Goal: Check status: Check status

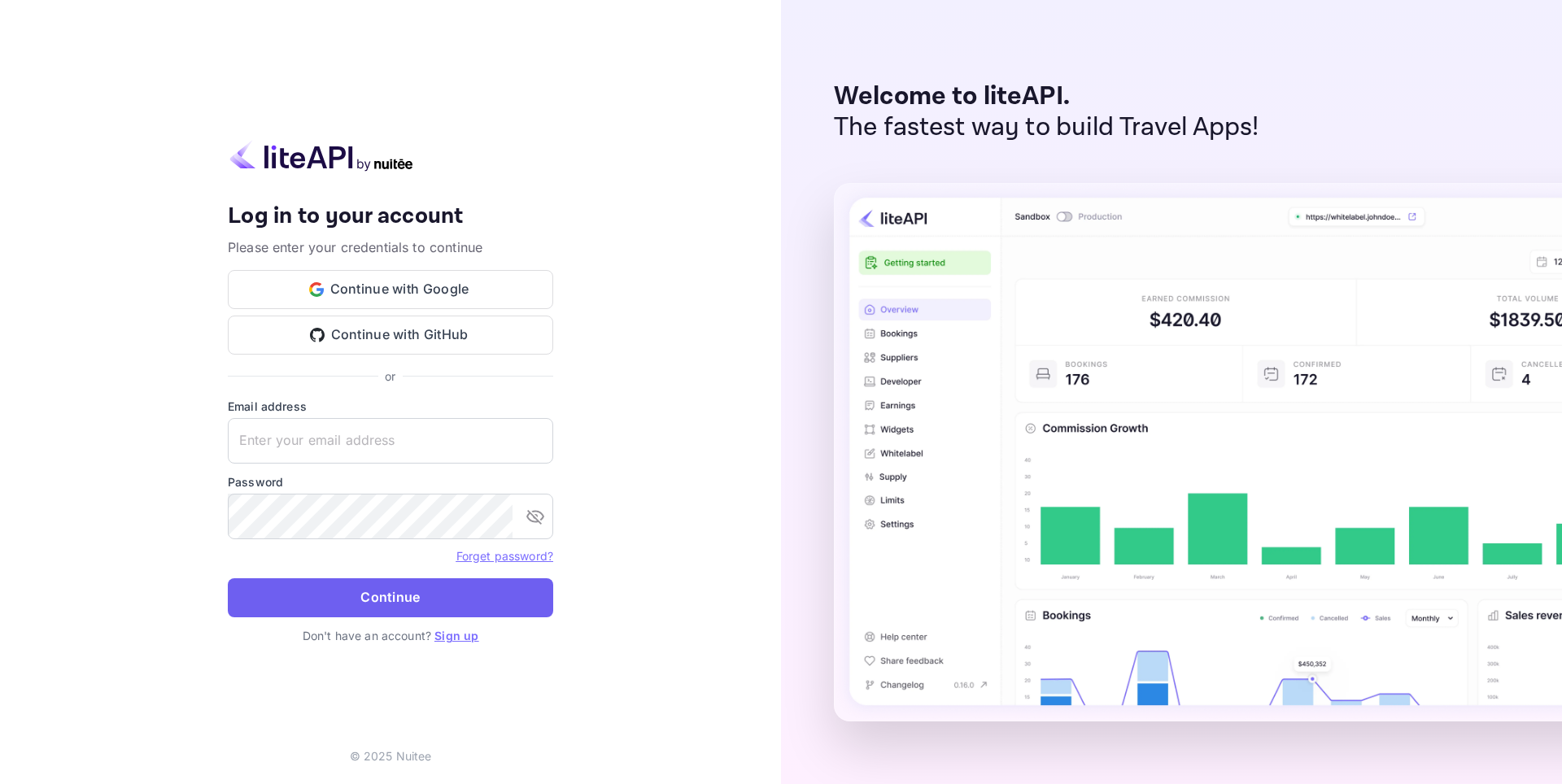
type input "[EMAIL_ADDRESS][DOMAIN_NAME]"
click at [366, 589] on button "Continue" at bounding box center [391, 598] width 325 height 39
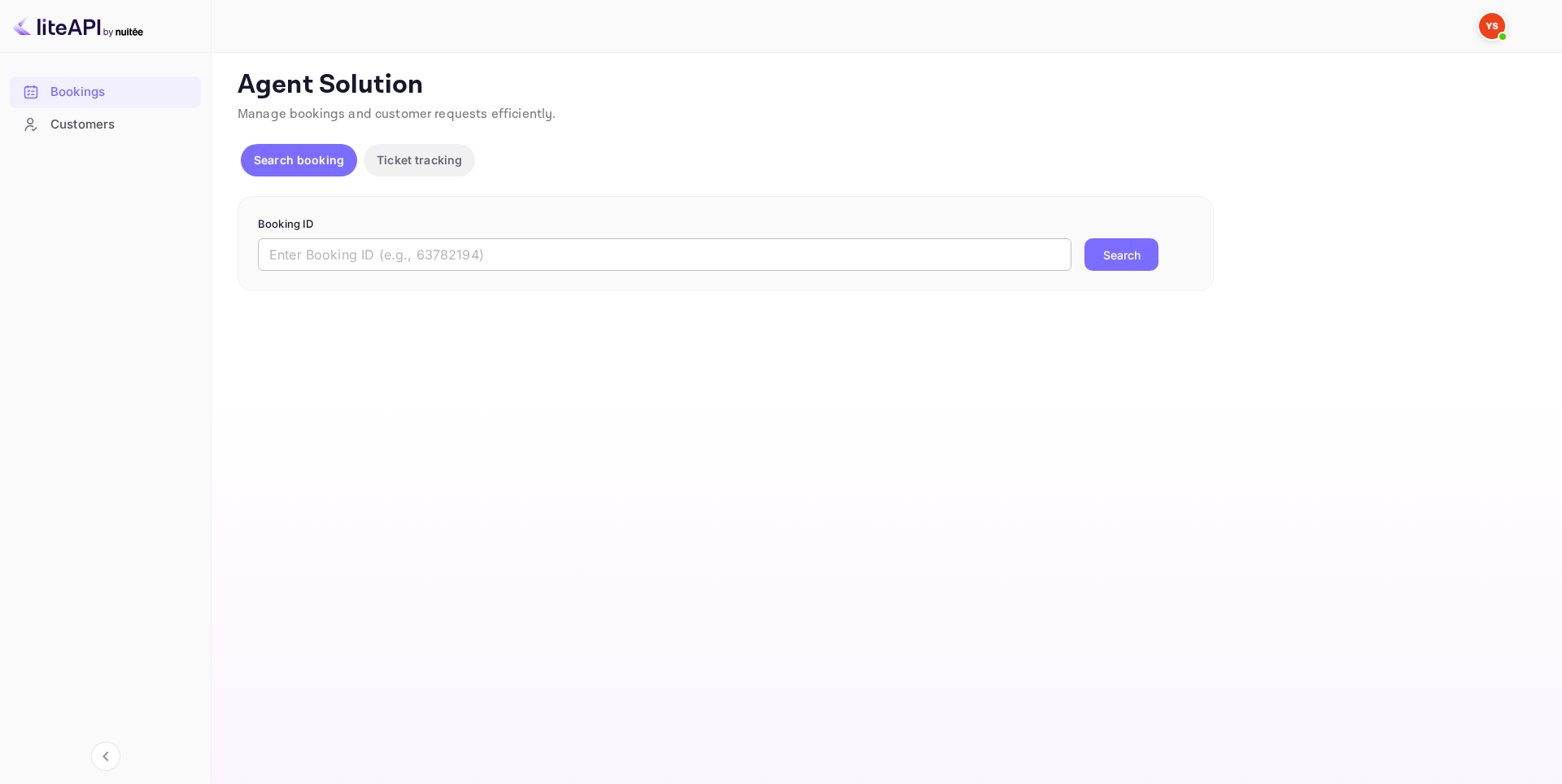
click at [403, 257] on input "text" at bounding box center [664, 254] width 814 height 33
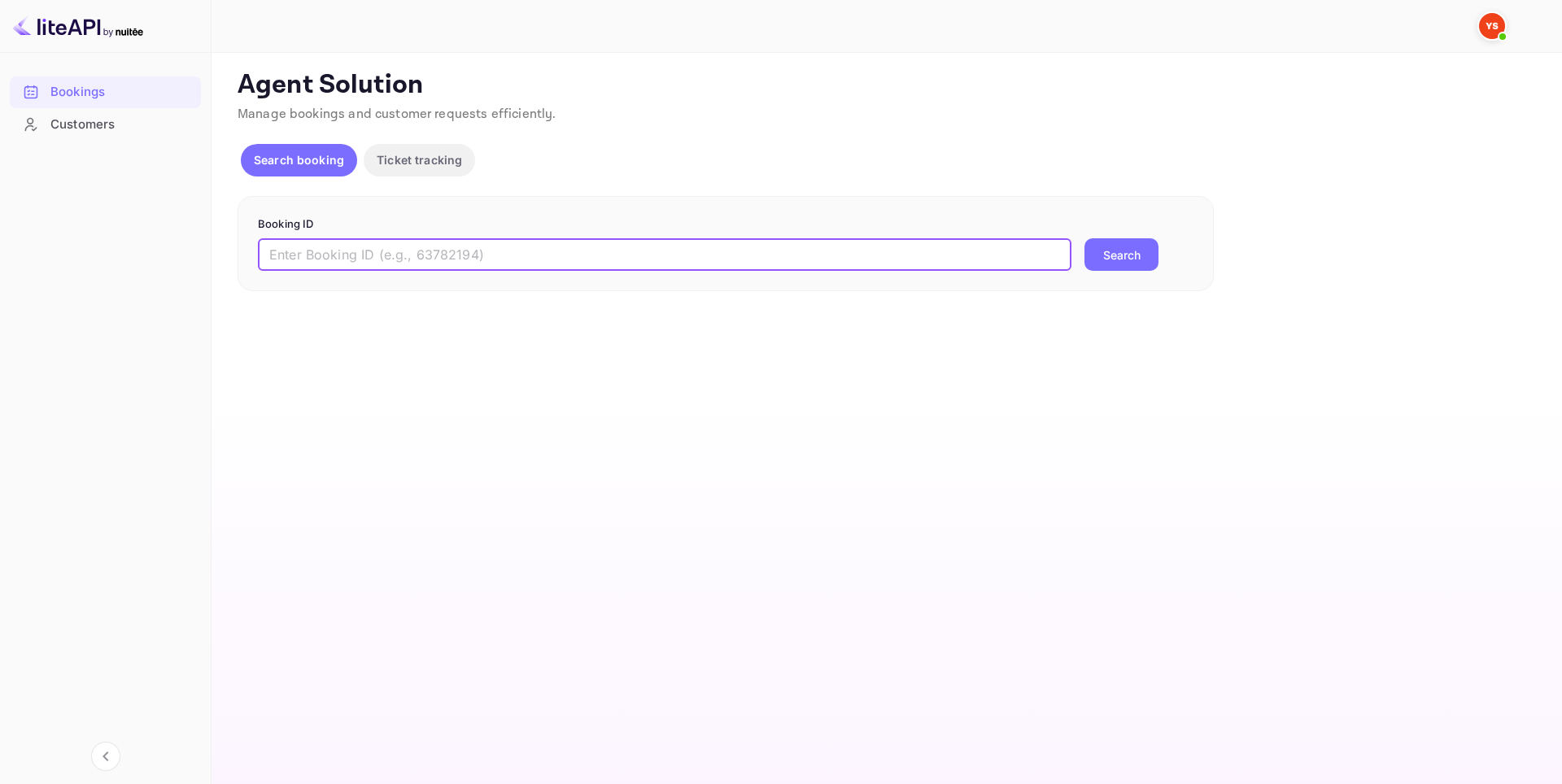
paste input "8988873"
type input "8988873"
click at [1118, 259] on button "Search" at bounding box center [1121, 254] width 74 height 33
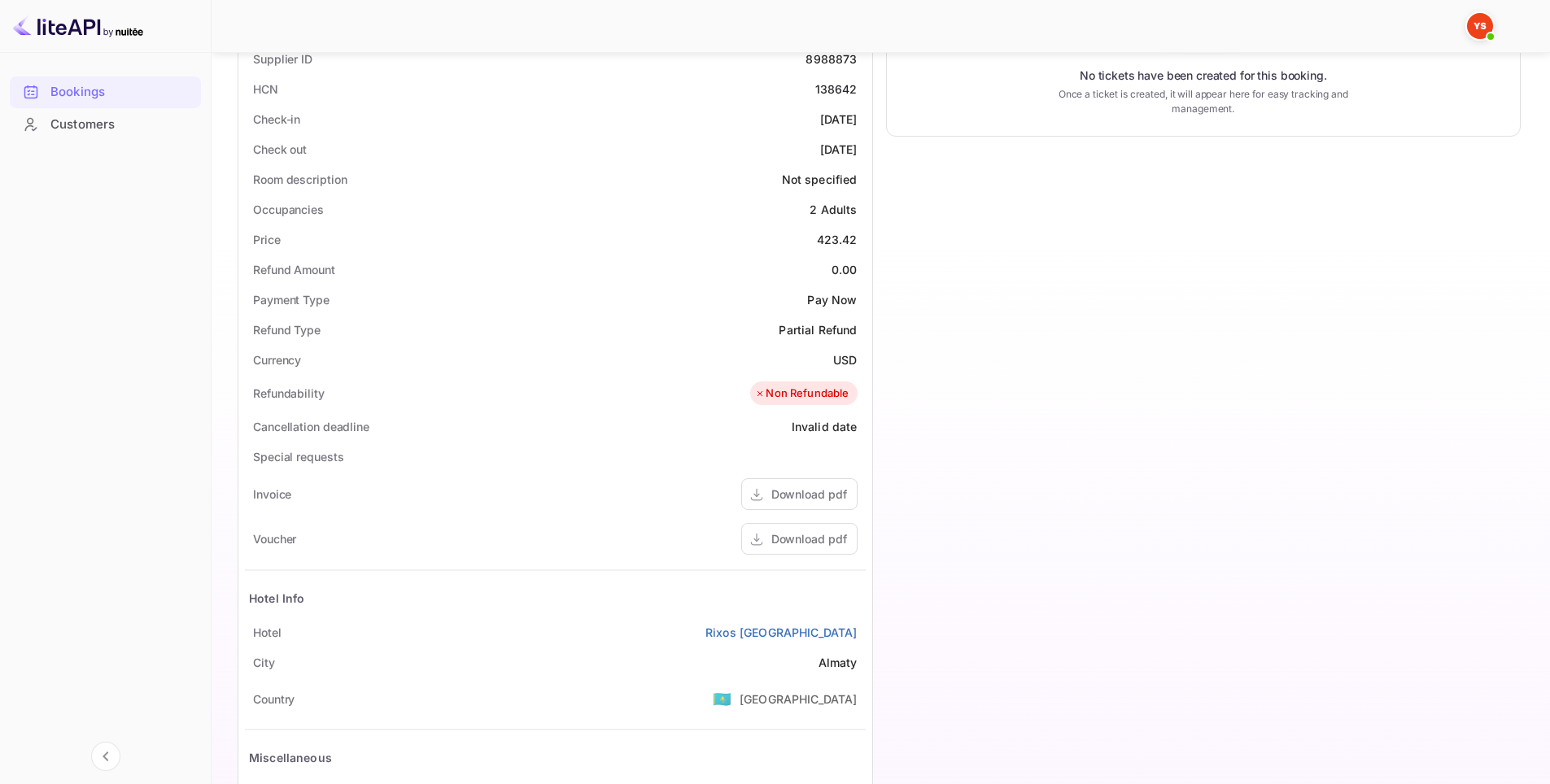
scroll to position [496, 0]
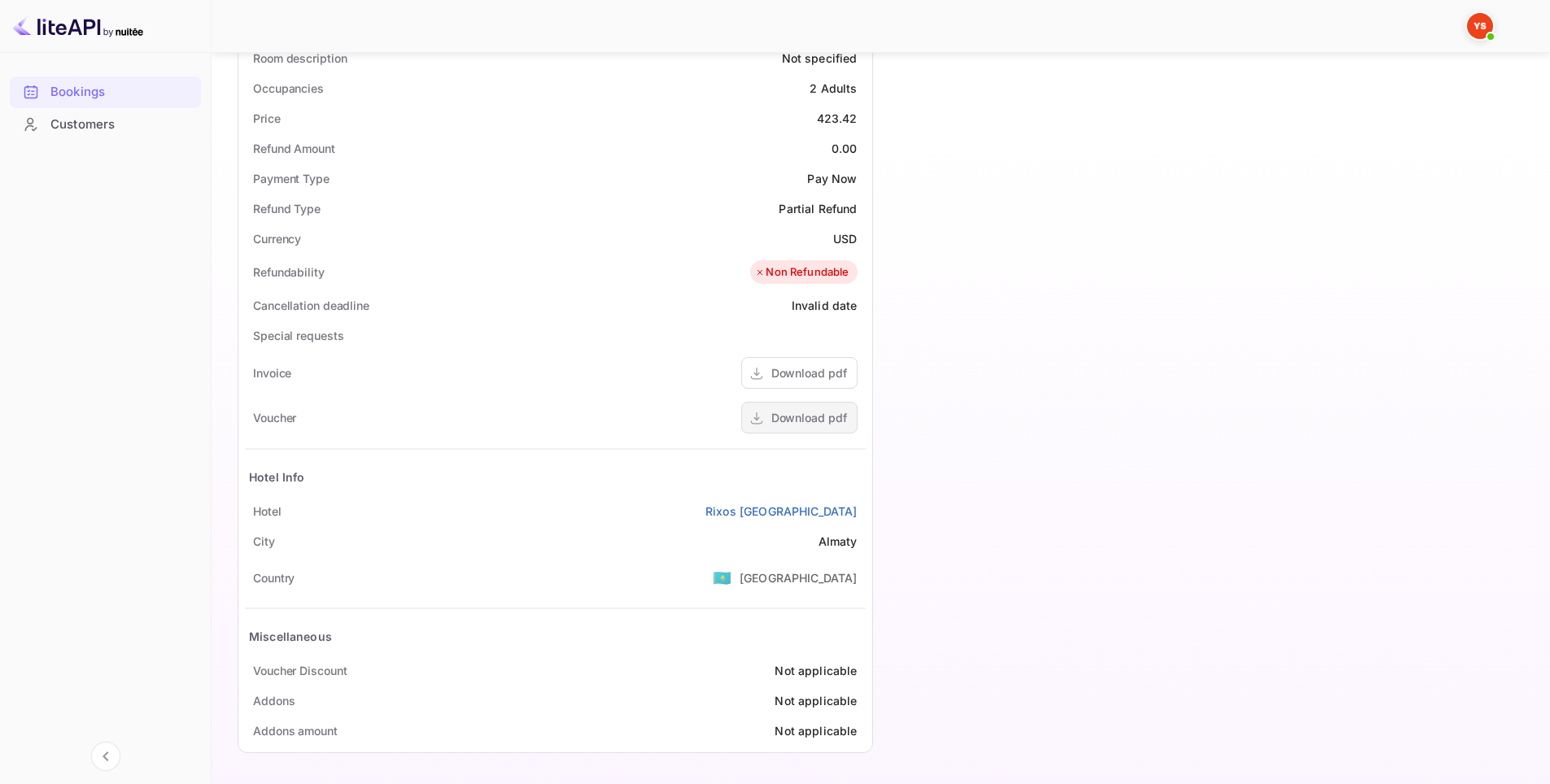
click at [788, 405] on div "Download pdf" at bounding box center [799, 417] width 116 height 32
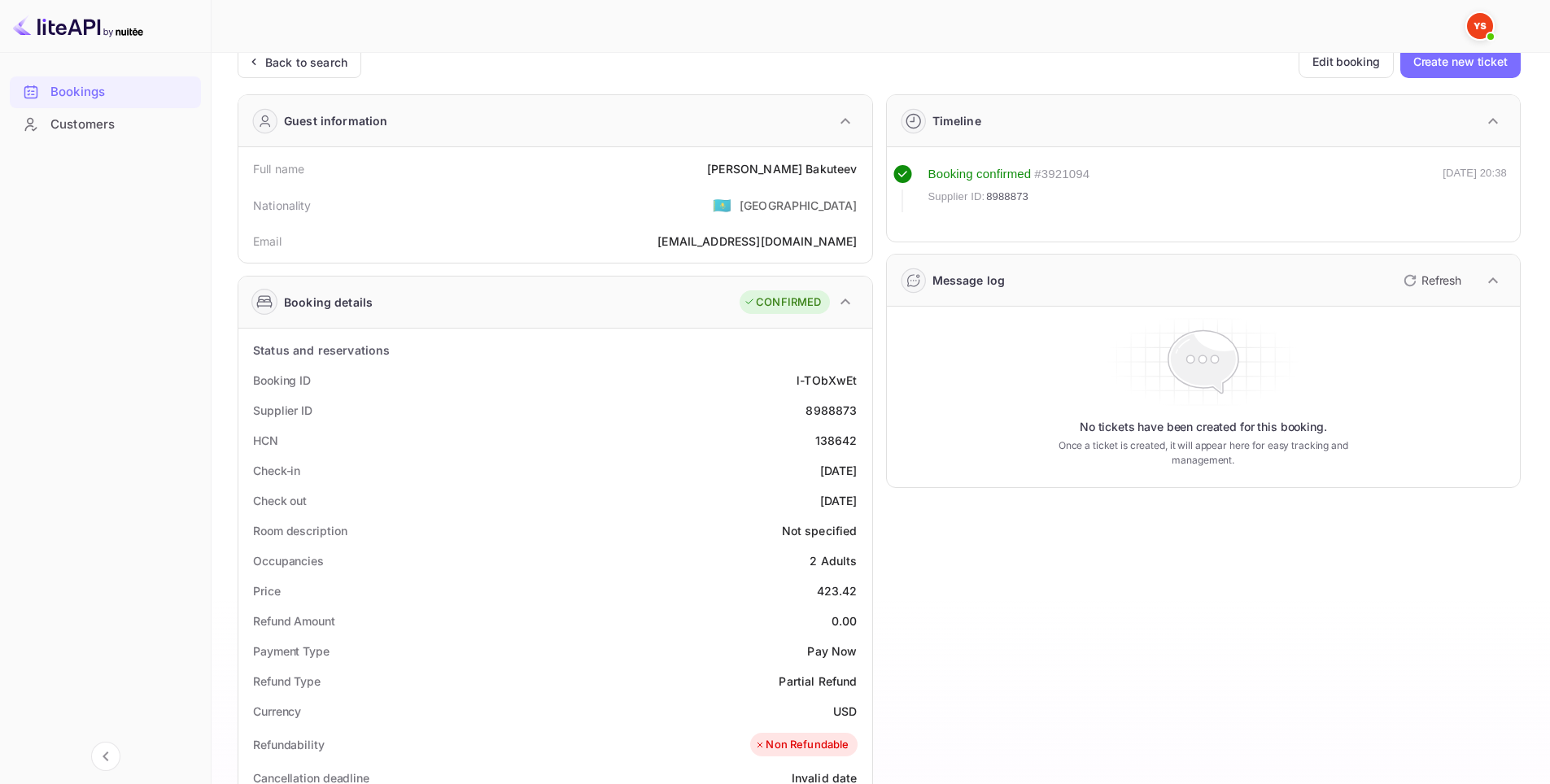
scroll to position [0, 0]
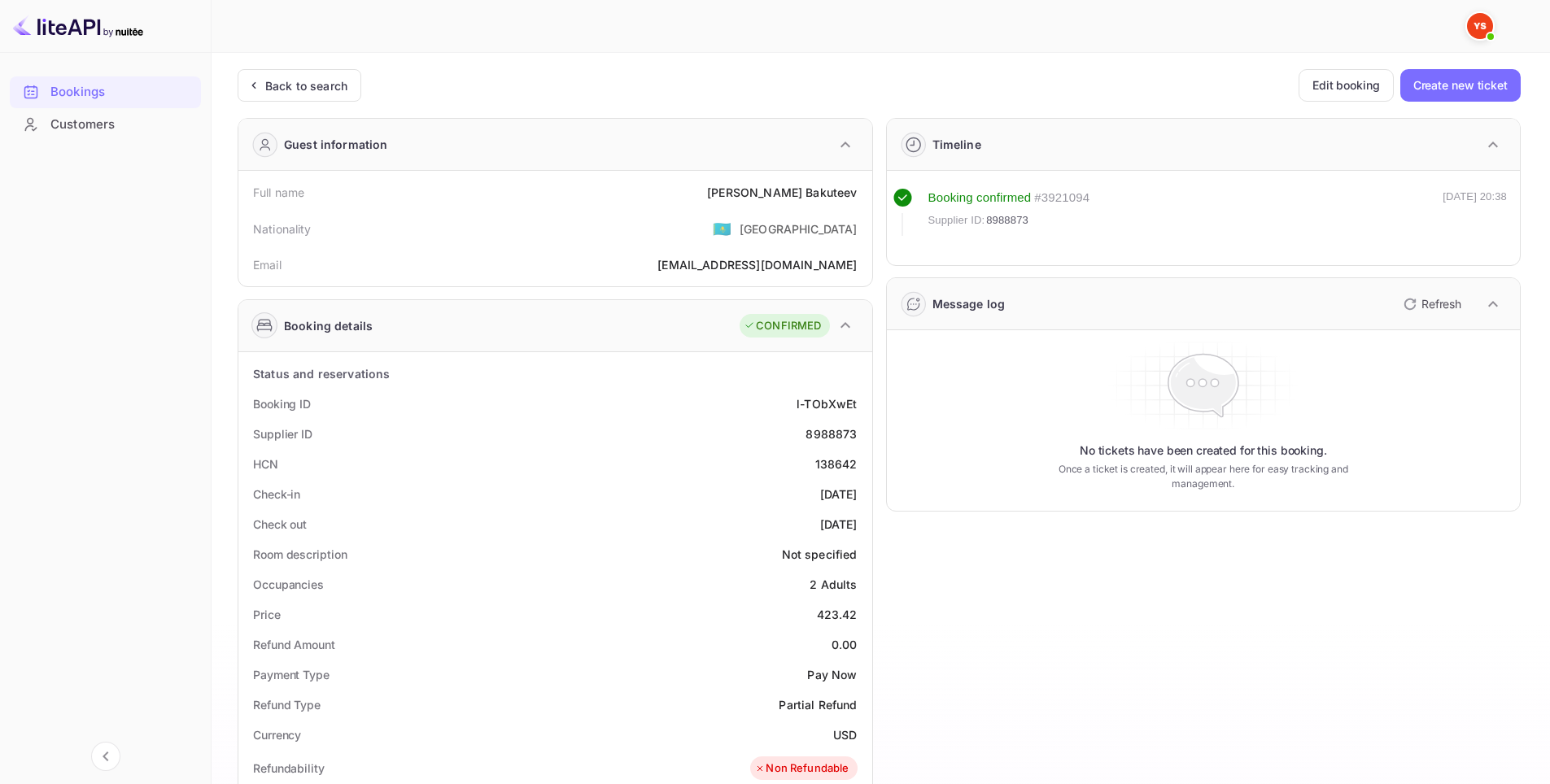
click at [746, 512] on div "Check out 2025-09-13" at bounding box center [555, 524] width 621 height 30
click at [739, 466] on div "HCN 138642" at bounding box center [555, 464] width 621 height 30
drag, startPoint x: 808, startPoint y: 462, endPoint x: 860, endPoint y: 469, distance: 52.5
click at [860, 469] on div "HCN 138642" at bounding box center [555, 464] width 621 height 30
copy div "138642"
